Goal: Information Seeking & Learning: Learn about a topic

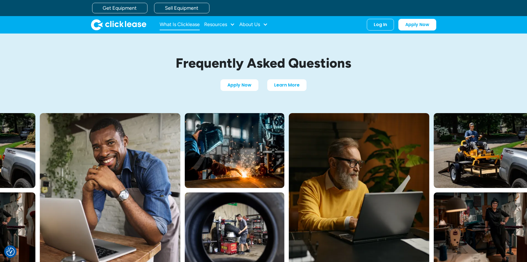
click at [189, 24] on link "What Is Clicklease" at bounding box center [180, 24] width 40 height 11
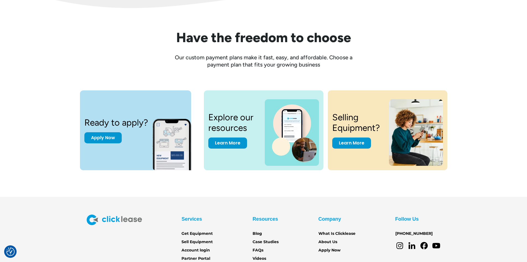
scroll to position [759, 0]
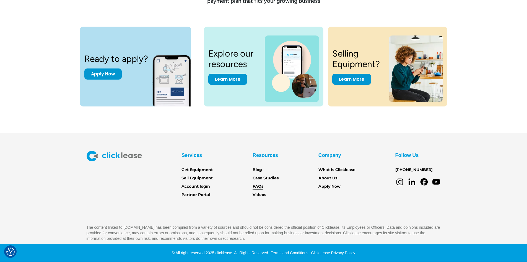
click at [262, 186] on link "FAQs" at bounding box center [258, 186] width 11 height 6
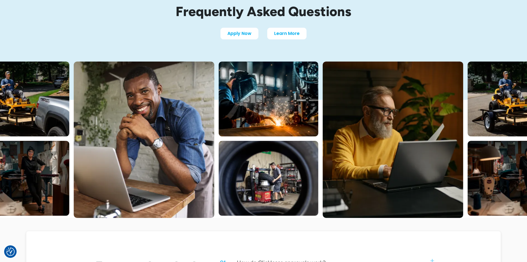
scroll to position [55, 0]
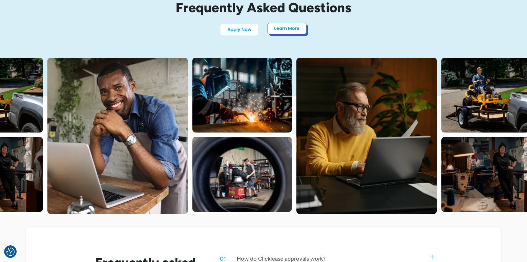
click at [285, 28] on link "Learn More" at bounding box center [286, 29] width 39 height 12
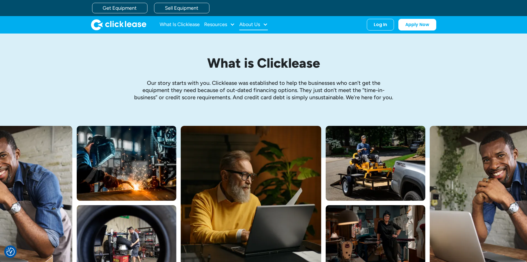
click at [263, 25] on div at bounding box center [265, 24] width 5 height 5
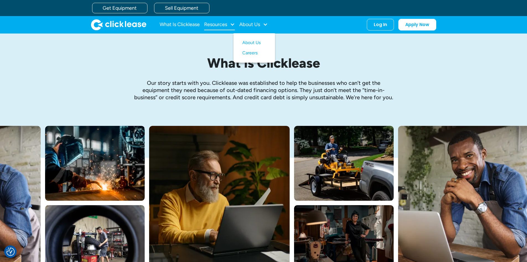
click at [224, 24] on div "Resources" at bounding box center [215, 24] width 23 height 0
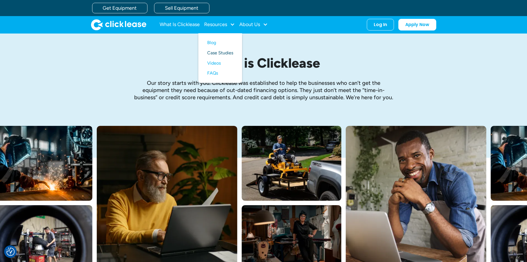
click at [229, 51] on link "Case Studies" at bounding box center [220, 53] width 26 height 10
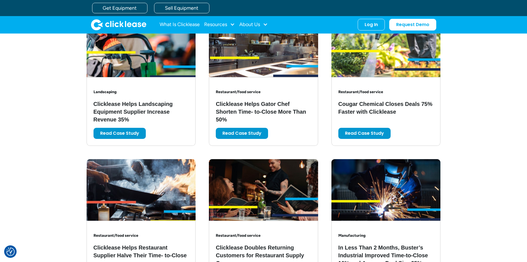
scroll to position [830, 0]
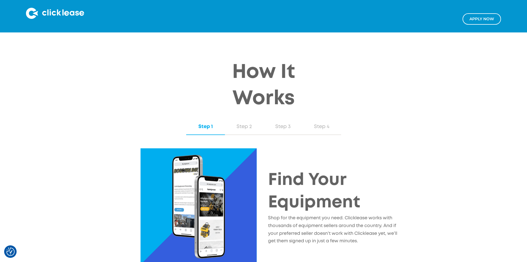
scroll to position [498, 0]
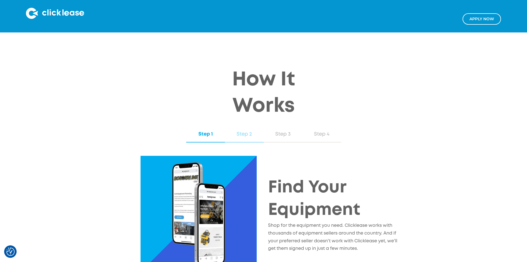
click at [244, 130] on div "Step 2" at bounding box center [245, 133] width 28 height 7
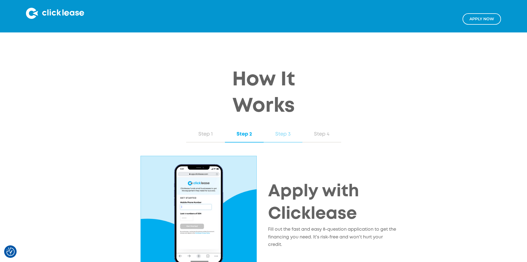
click at [284, 130] on div "Step 3" at bounding box center [283, 133] width 28 height 7
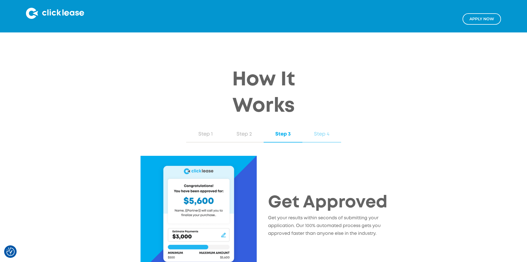
click at [317, 130] on div "Step 4" at bounding box center [322, 133] width 28 height 7
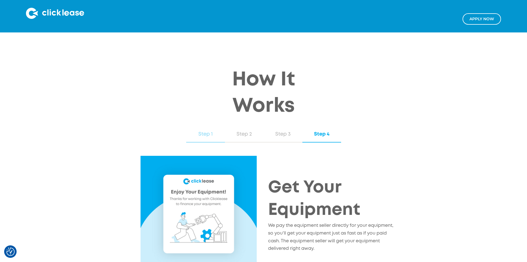
click at [213, 130] on div "Step 1" at bounding box center [206, 133] width 28 height 7
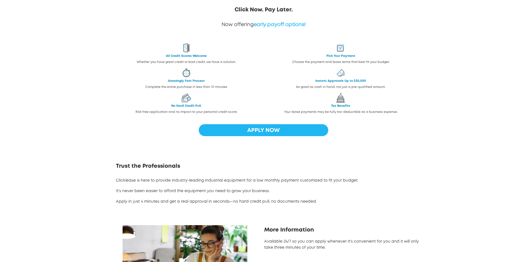
scroll to position [28, 0]
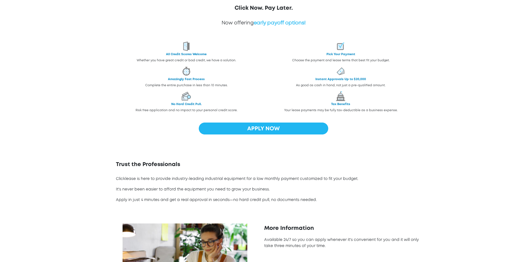
click at [275, 24] on span "early payoff options!" at bounding box center [280, 23] width 52 height 4
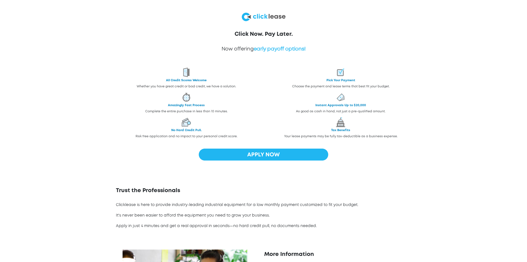
scroll to position [0, 0]
